Goal: Transaction & Acquisition: Purchase product/service

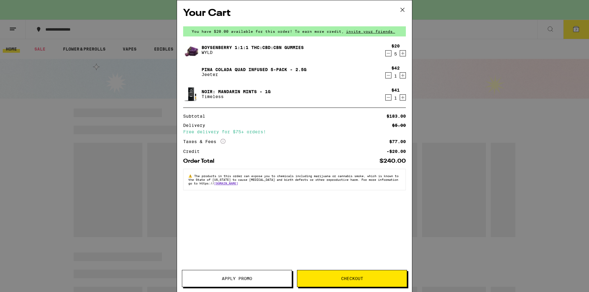
click at [388, 98] on icon "Decrement" at bounding box center [389, 97] width 6 height 7
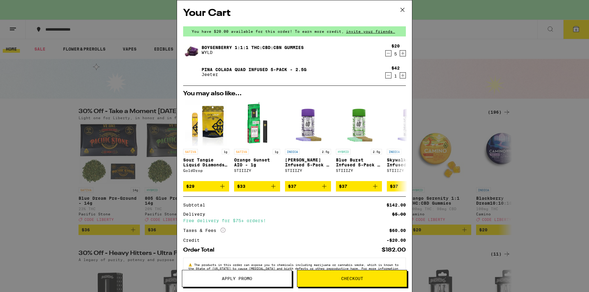
click at [559, 233] on div "Your Cart You have $20.00 available for this order! To earn more credit, invite…" at bounding box center [294, 146] width 589 height 292
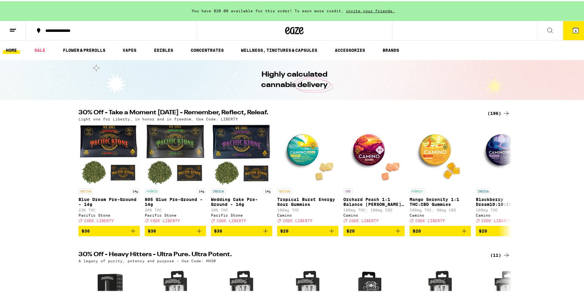
click at [572, 33] on button "6" at bounding box center [576, 29] width 26 height 19
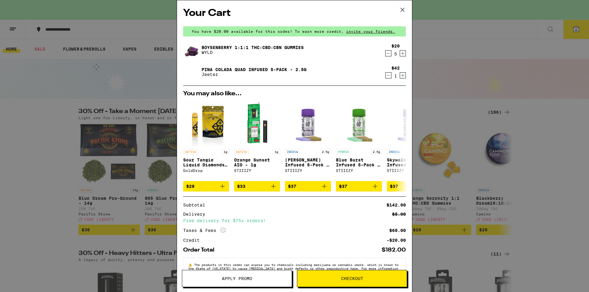
click at [402, 13] on icon at bounding box center [402, 9] width 9 height 9
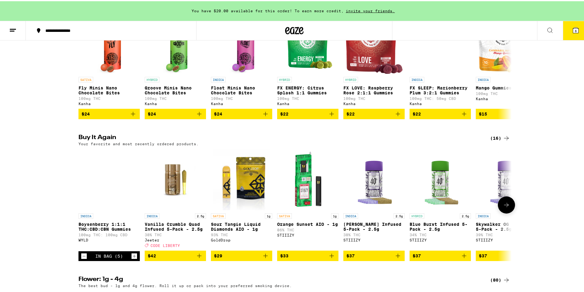
scroll to position [399, 0]
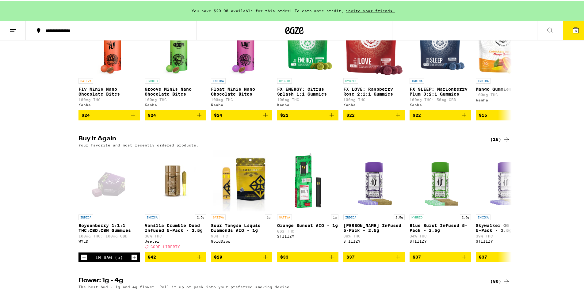
click at [497, 142] on div "(16)" at bounding box center [500, 138] width 20 height 7
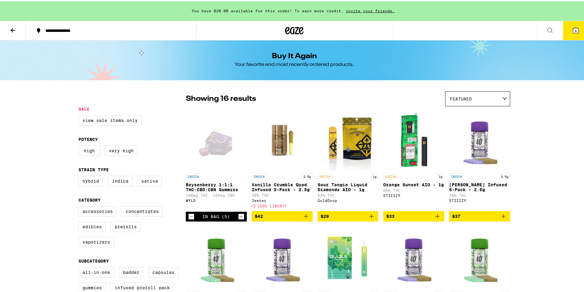
click at [12, 29] on icon at bounding box center [12, 29] width 5 height 4
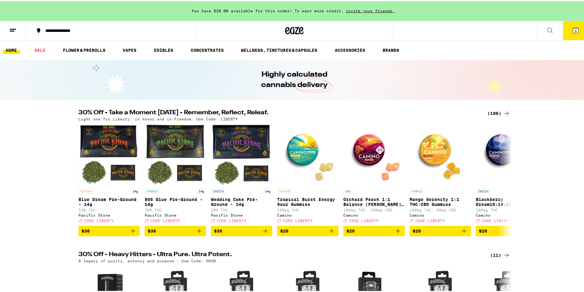
scroll to position [245, 0]
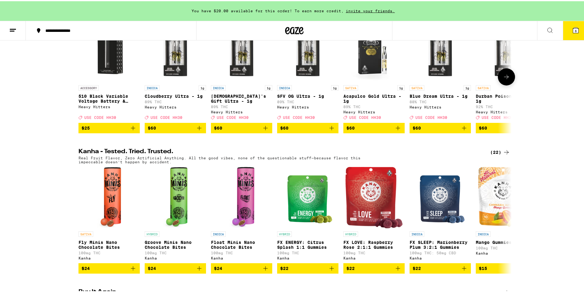
click at [511, 84] on button at bounding box center [506, 75] width 17 height 17
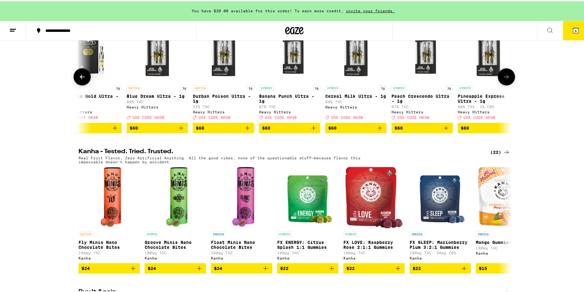
scroll to position [0, 297]
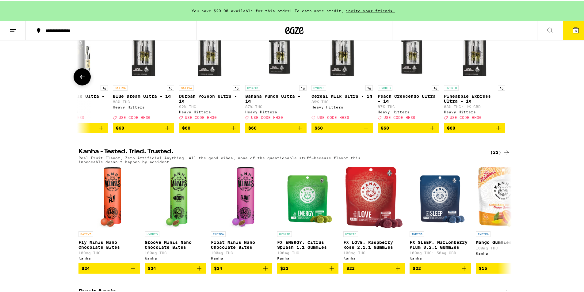
click at [79, 79] on icon at bounding box center [82, 75] width 7 height 7
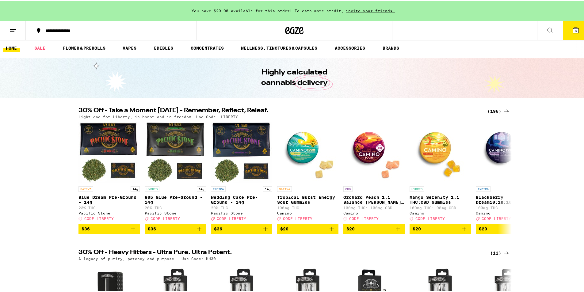
scroll to position [0, 0]
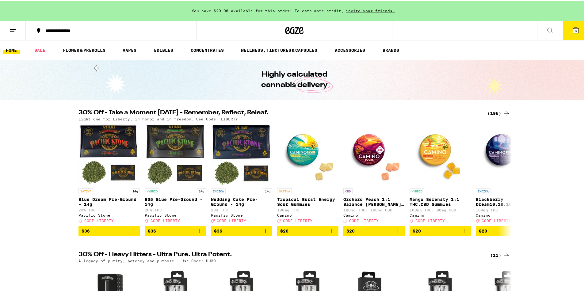
click at [498, 110] on div "(196)" at bounding box center [499, 112] width 23 height 7
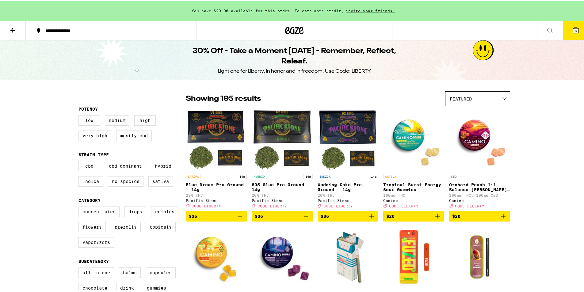
drag, startPoint x: 535, startPoint y: 151, endPoint x: 530, endPoint y: 61, distance: 90.0
drag, startPoint x: 511, startPoint y: 171, endPoint x: 502, endPoint y: 76, distance: 96.1
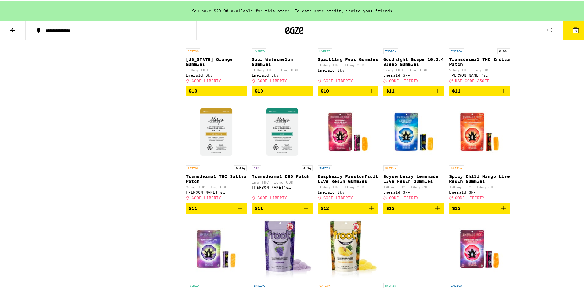
scroll to position [1196, 0]
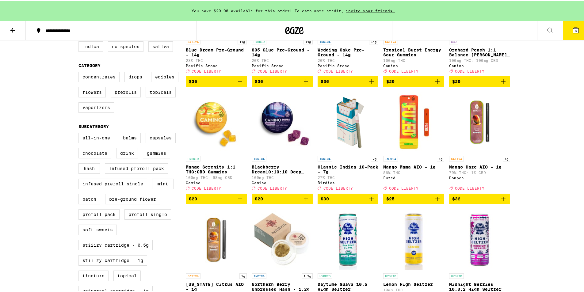
scroll to position [0, 0]
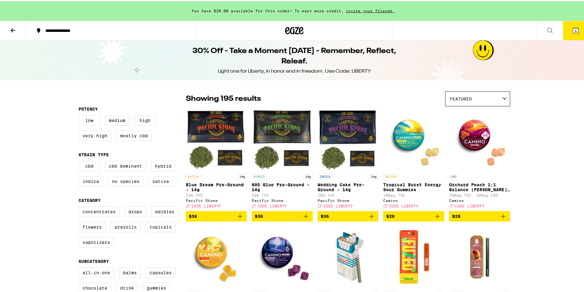
drag, startPoint x: 530, startPoint y: 195, endPoint x: 452, endPoint y: 66, distance: 151.5
click at [9, 28] on icon at bounding box center [12, 28] width 7 height 7
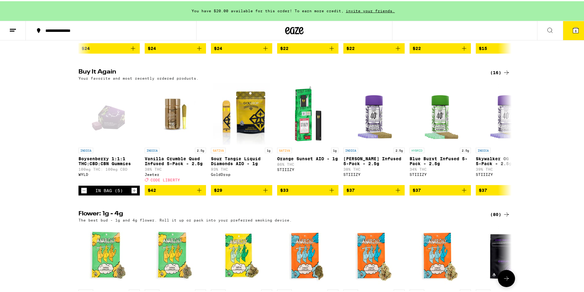
scroll to position [460, 0]
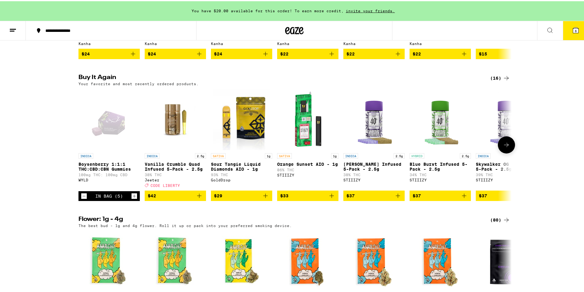
click at [503, 148] on icon at bounding box center [506, 143] width 7 height 7
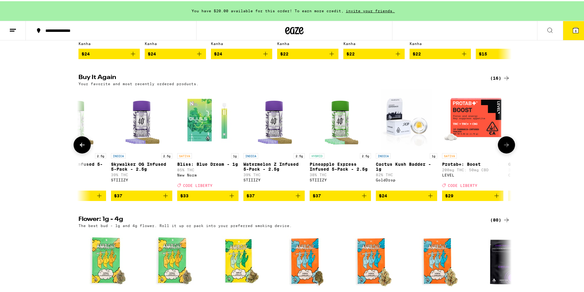
click at [503, 148] on icon at bounding box center [506, 143] width 7 height 7
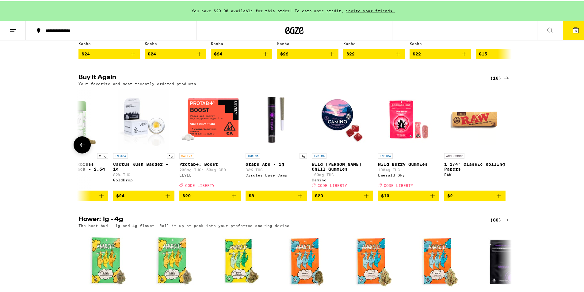
scroll to position [0, 628]
click at [503, 152] on div at bounding box center [506, 143] width 17 height 17
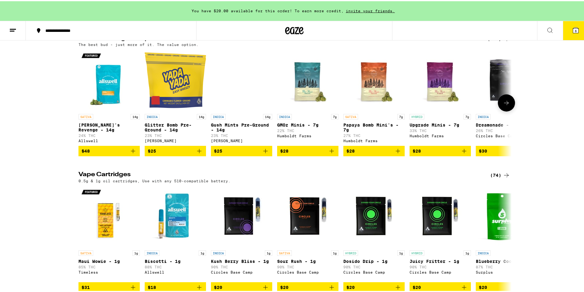
scroll to position [859, 0]
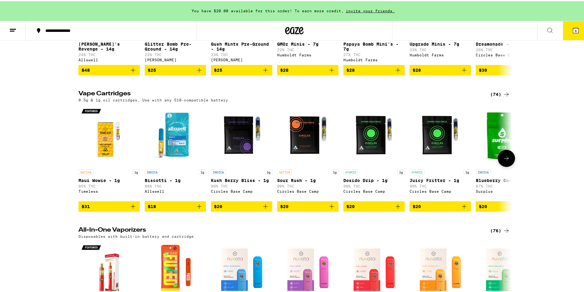
click at [503, 161] on icon at bounding box center [506, 157] width 7 height 7
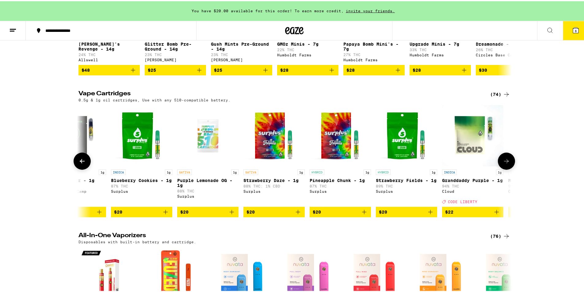
click at [503, 169] on button at bounding box center [506, 160] width 17 height 17
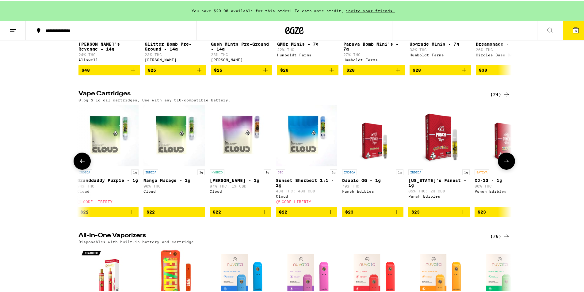
click at [503, 169] on button at bounding box center [506, 160] width 17 height 17
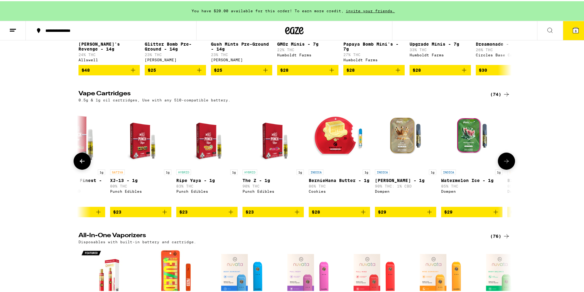
click at [503, 169] on button at bounding box center [506, 160] width 17 height 17
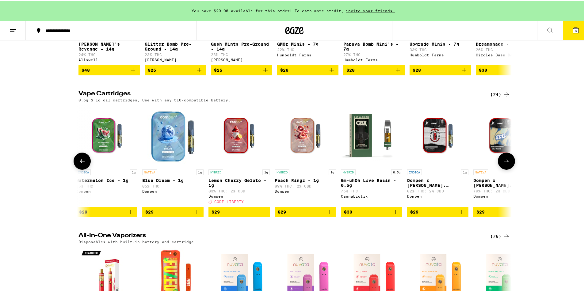
click at [503, 169] on button at bounding box center [506, 160] width 17 height 17
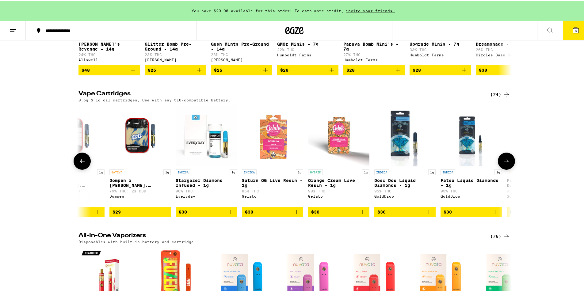
scroll to position [0, 1825]
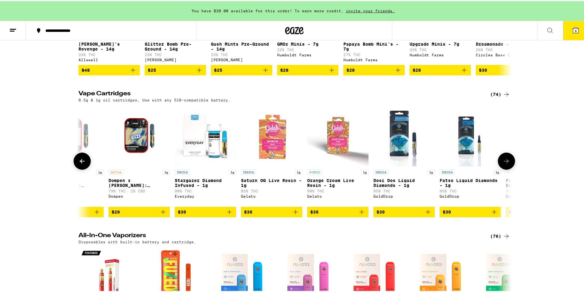
click at [503, 169] on button at bounding box center [506, 160] width 17 height 17
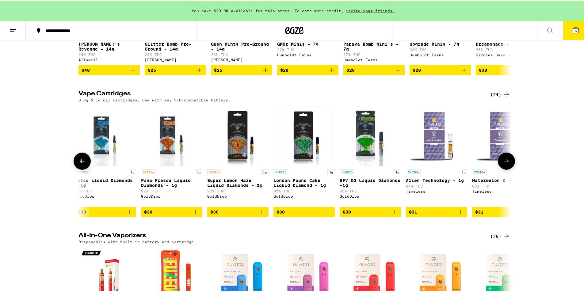
click at [503, 169] on button at bounding box center [506, 160] width 17 height 17
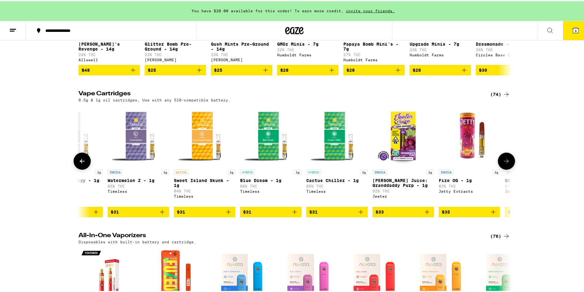
scroll to position [0, 2555]
click at [502, 169] on button at bounding box center [506, 160] width 17 height 17
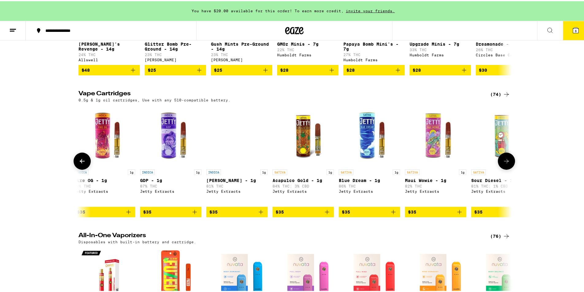
scroll to position [0, 2920]
click at [502, 169] on button at bounding box center [506, 160] width 17 height 17
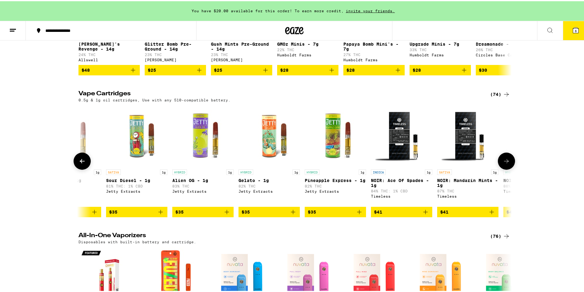
click at [501, 169] on button at bounding box center [506, 160] width 17 height 17
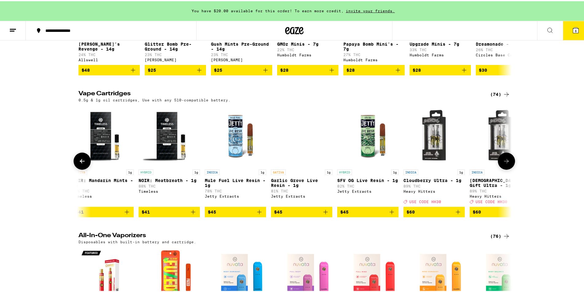
click at [500, 169] on button at bounding box center [506, 160] width 17 height 17
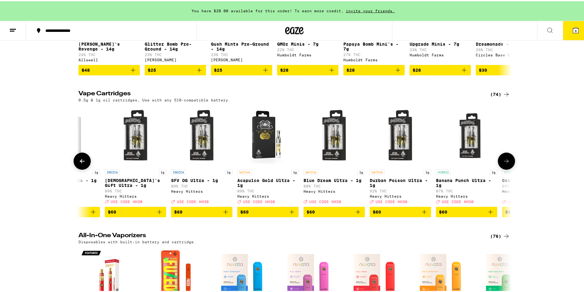
click at [500, 169] on button at bounding box center [506, 160] width 17 height 17
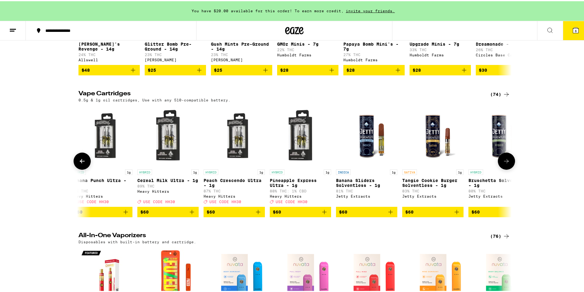
click at [500, 169] on button at bounding box center [506, 160] width 17 height 17
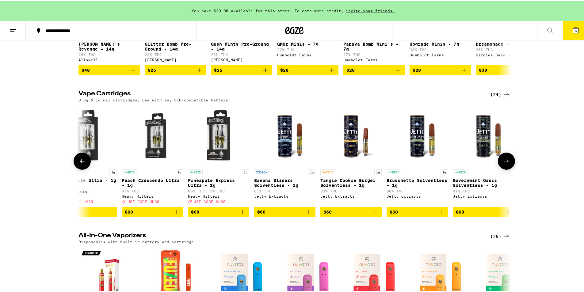
scroll to position [0, 4471]
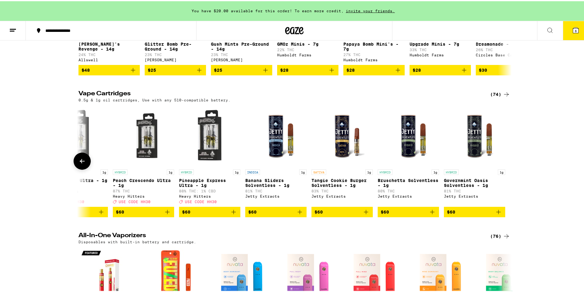
click at [499, 169] on div at bounding box center [506, 160] width 17 height 17
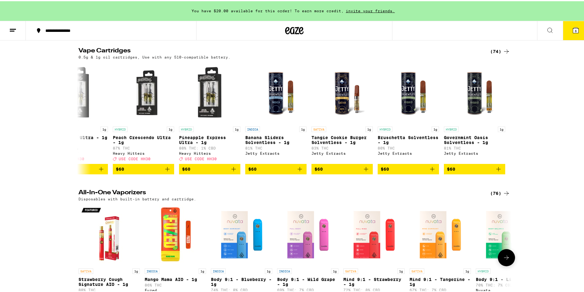
scroll to position [1043, 0]
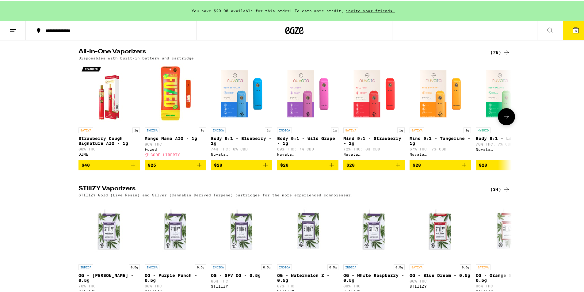
click at [504, 119] on icon at bounding box center [506, 115] width 7 height 7
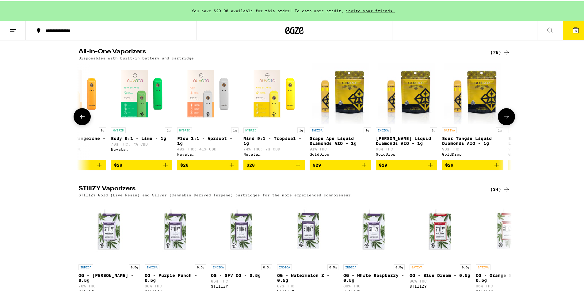
click at [504, 119] on icon at bounding box center [506, 115] width 7 height 7
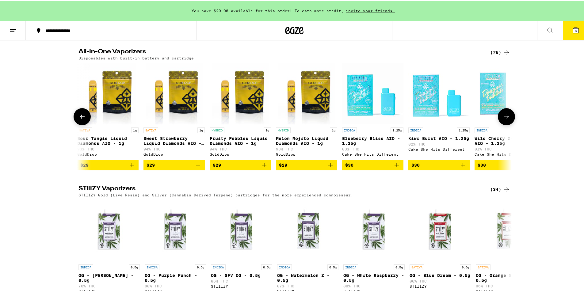
click at [504, 119] on icon at bounding box center [506, 115] width 7 height 7
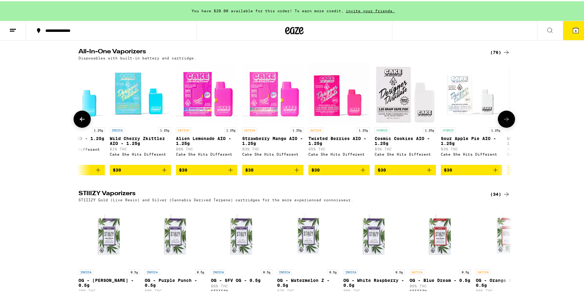
click at [504, 122] on icon at bounding box center [506, 117] width 7 height 7
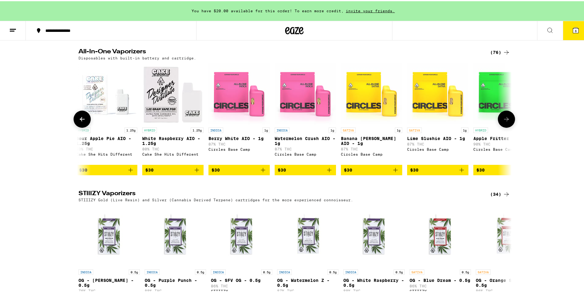
click at [504, 122] on icon at bounding box center [506, 117] width 7 height 7
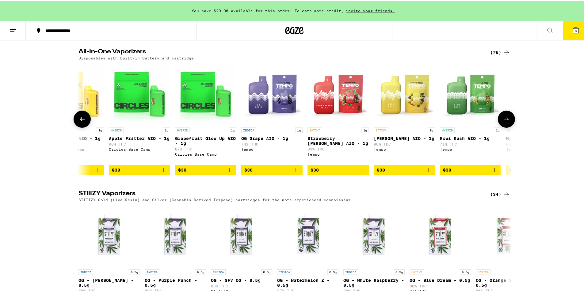
click at [504, 122] on icon at bounding box center [506, 117] width 7 height 7
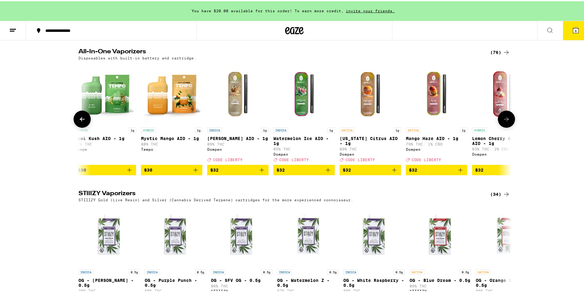
click at [504, 122] on icon at bounding box center [506, 117] width 7 height 7
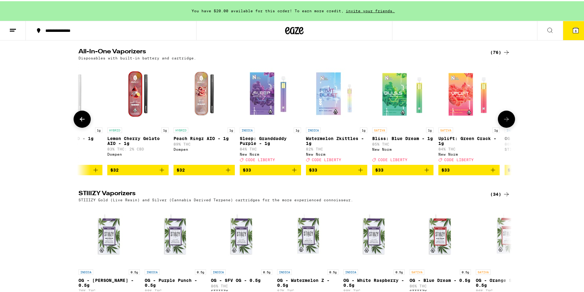
click at [504, 122] on icon at bounding box center [506, 117] width 7 height 7
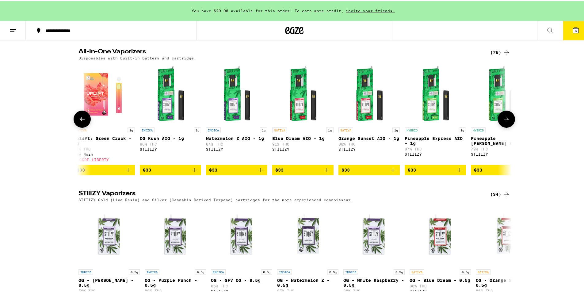
click at [503, 122] on icon at bounding box center [506, 117] width 7 height 7
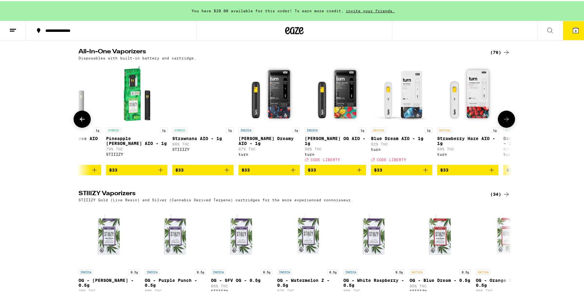
click at [503, 122] on icon at bounding box center [506, 117] width 7 height 7
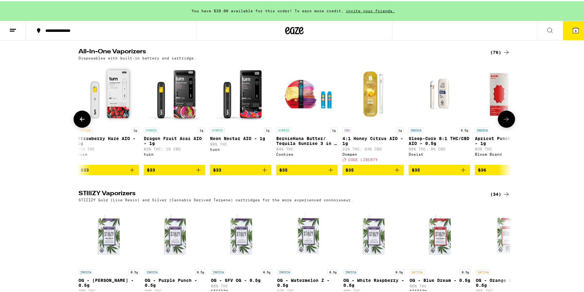
scroll to position [0, 3650]
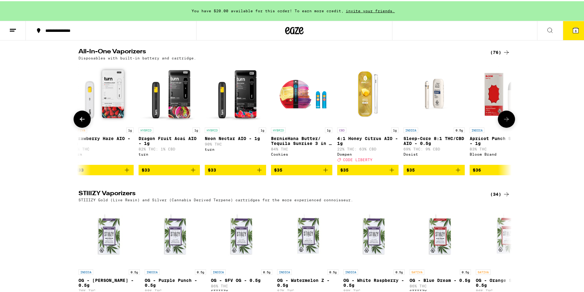
click at [503, 122] on icon at bounding box center [506, 117] width 7 height 7
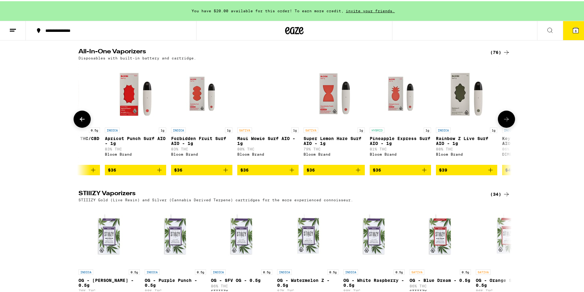
click at [503, 122] on icon at bounding box center [506, 117] width 7 height 7
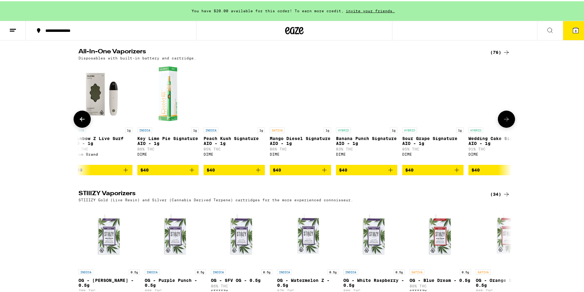
click at [500, 127] on button at bounding box center [506, 118] width 17 height 17
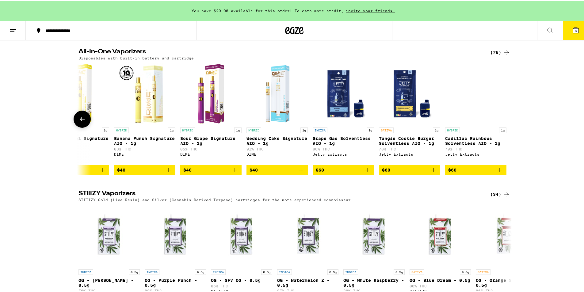
scroll to position [0, 4604]
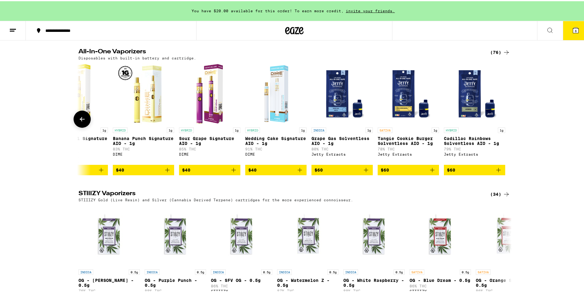
click at [80, 122] on icon at bounding box center [82, 117] width 7 height 7
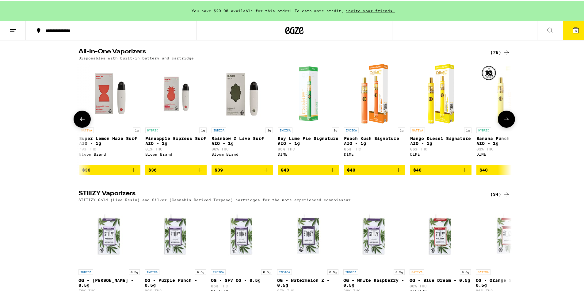
scroll to position [0, 4239]
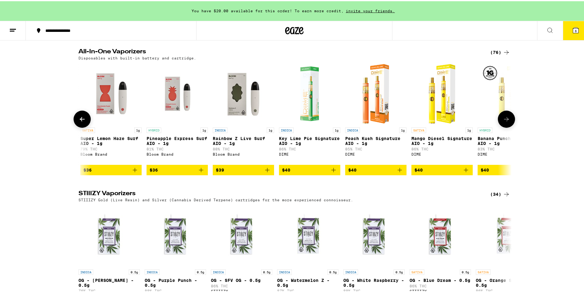
click at [507, 122] on icon at bounding box center [506, 117] width 7 height 7
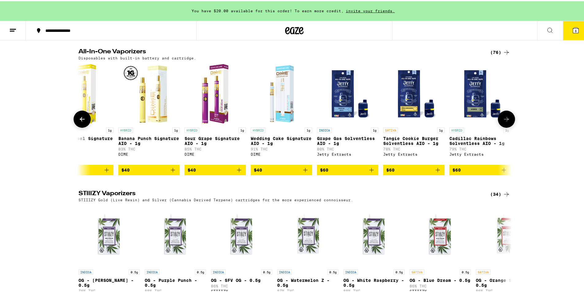
scroll to position [0, 4604]
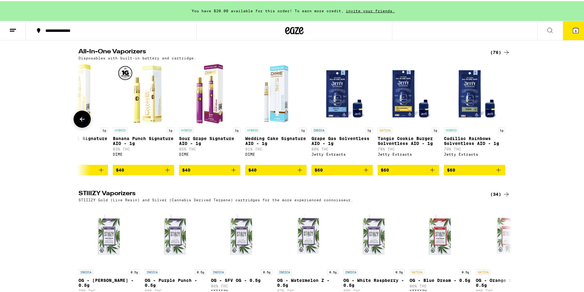
click at [507, 127] on div at bounding box center [506, 118] width 17 height 17
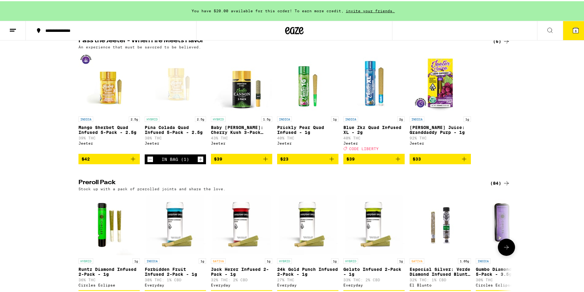
scroll to position [1472, 0]
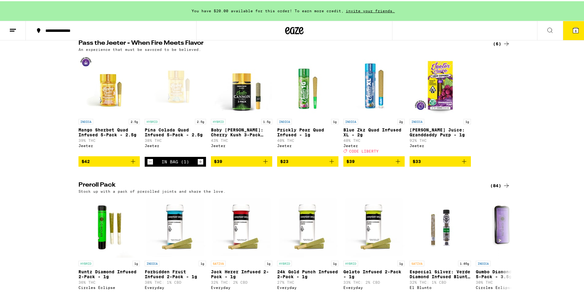
click at [499, 46] on div "(6)" at bounding box center [501, 42] width 17 height 7
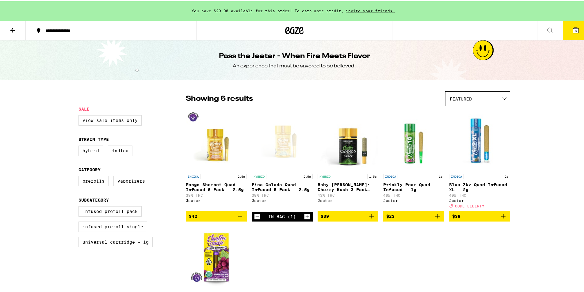
click at [9, 33] on button at bounding box center [13, 29] width 26 height 19
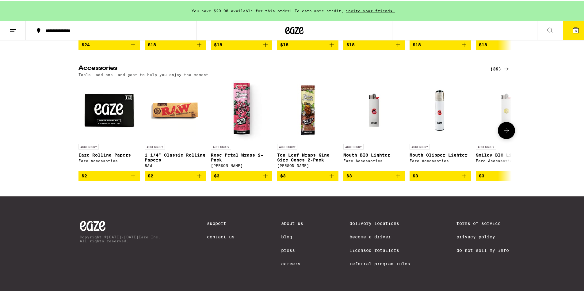
scroll to position [2796, 0]
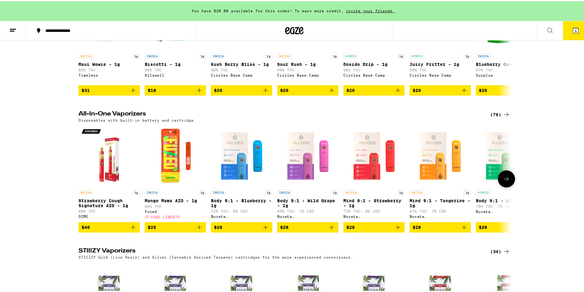
drag, startPoint x: 267, startPoint y: 204, endPoint x: 226, endPoint y: 144, distance: 73.0
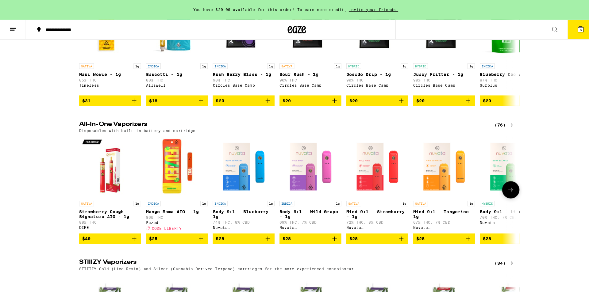
scroll to position [1047, 0]
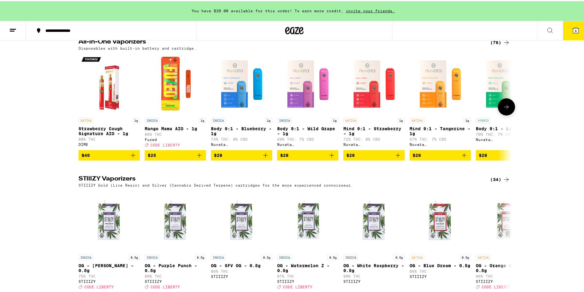
click at [79, 145] on div "DIME" at bounding box center [109, 143] width 61 height 4
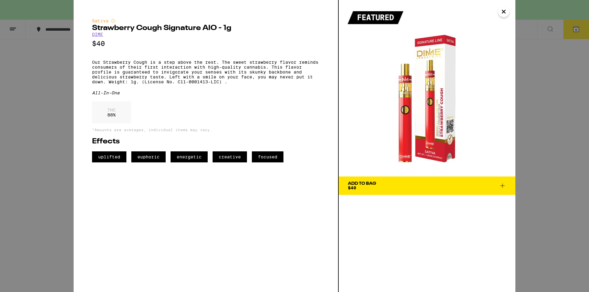
click at [98, 36] on link "DIME" at bounding box center [97, 34] width 11 height 5
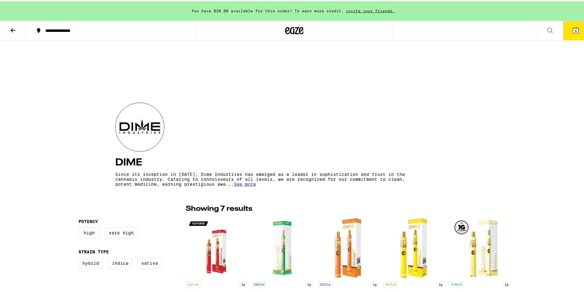
scroll to position [153, 0]
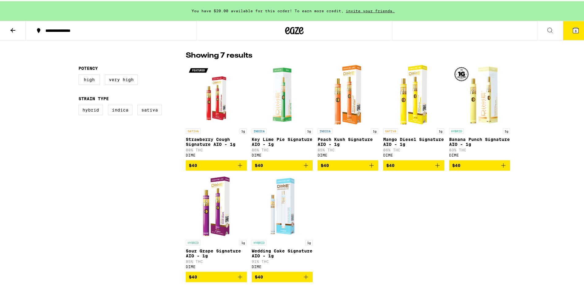
click at [283, 212] on img "Open page for Wedding Cake Signature AIO - 1g from DIME" at bounding box center [282, 205] width 61 height 61
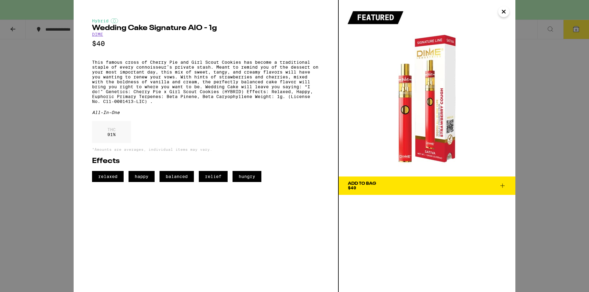
click at [508, 13] on button "Close" at bounding box center [503, 11] width 11 height 11
